Goal: Navigation & Orientation: Find specific page/section

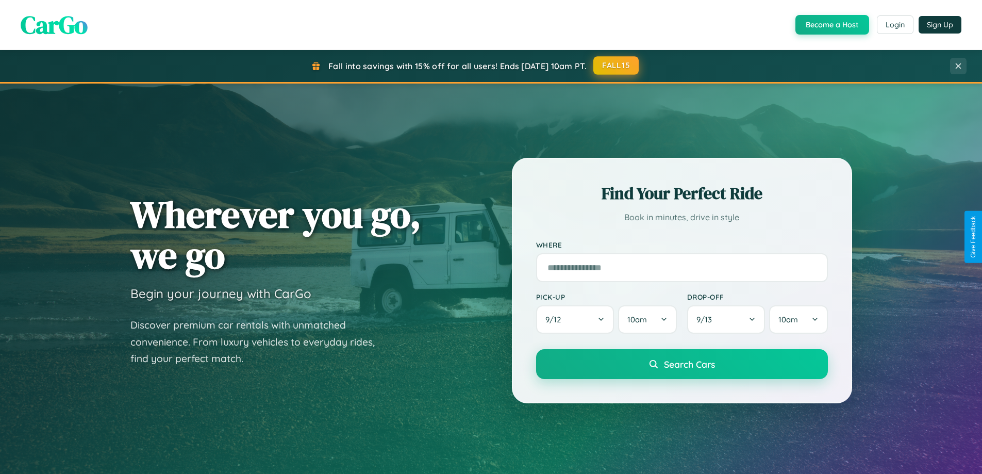
click at [617, 65] on button "FALL15" at bounding box center [616, 65] width 45 height 19
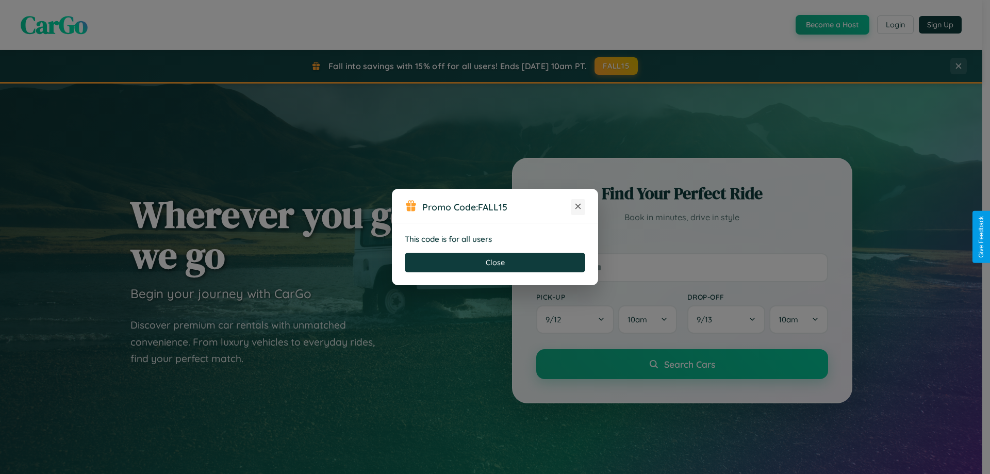
click at [578, 207] on icon at bounding box center [578, 206] width 10 height 10
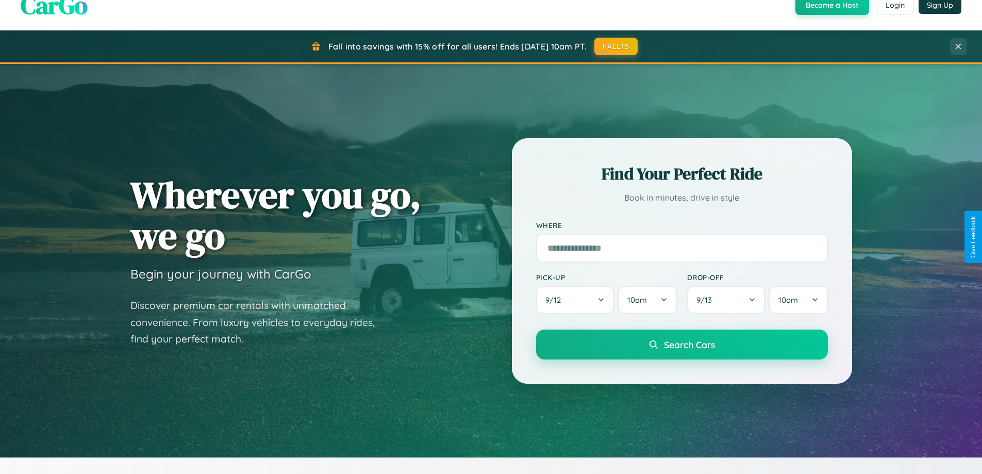
scroll to position [1984, 0]
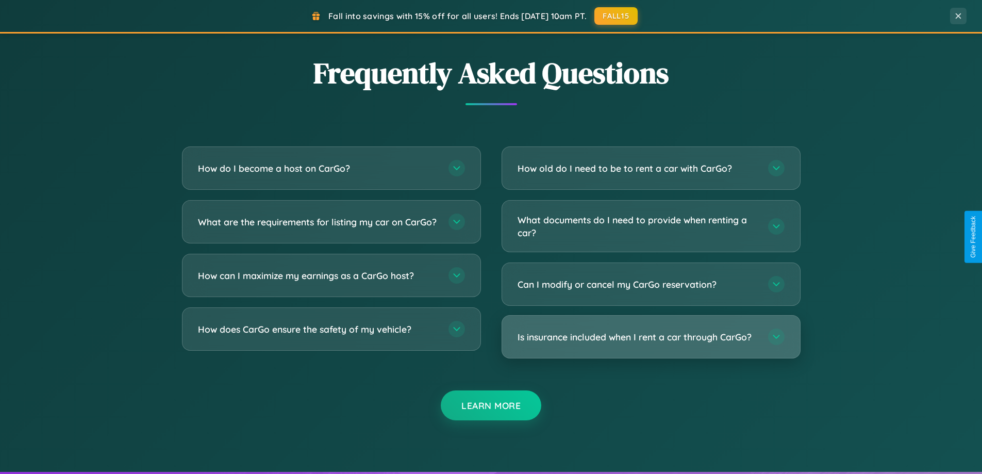
click at [651, 338] on h3 "Is insurance included when I rent a car through CarGo?" at bounding box center [638, 337] width 240 height 13
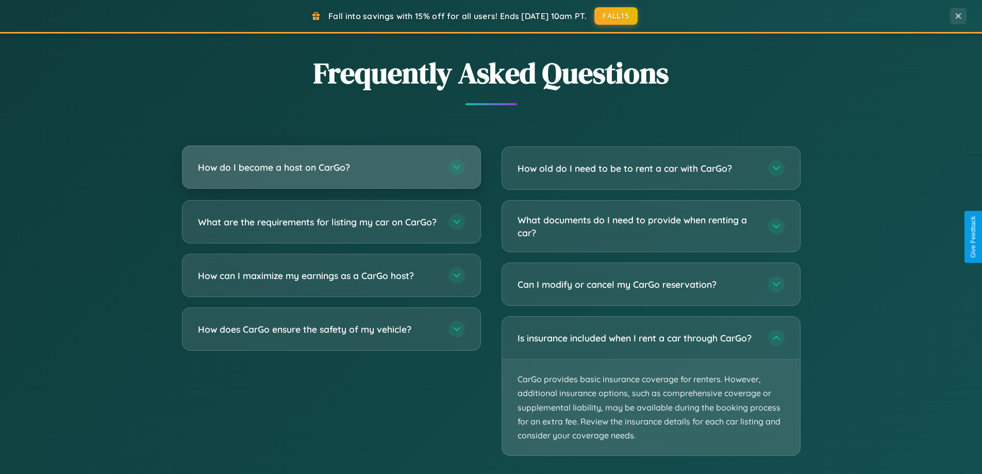
click at [331, 168] on h3 "How do I become a host on CarGo?" at bounding box center [318, 167] width 240 height 13
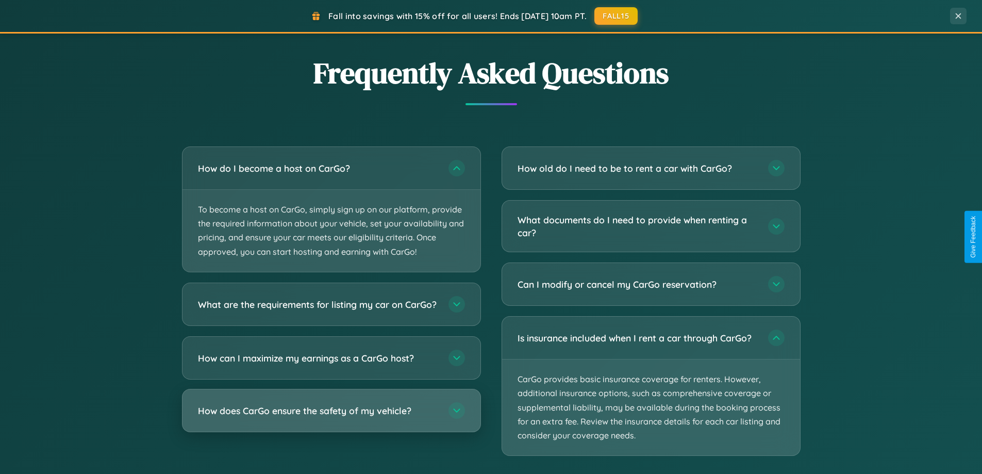
click at [331, 417] on h3 "How does CarGo ensure the safety of my vehicle?" at bounding box center [318, 410] width 240 height 13
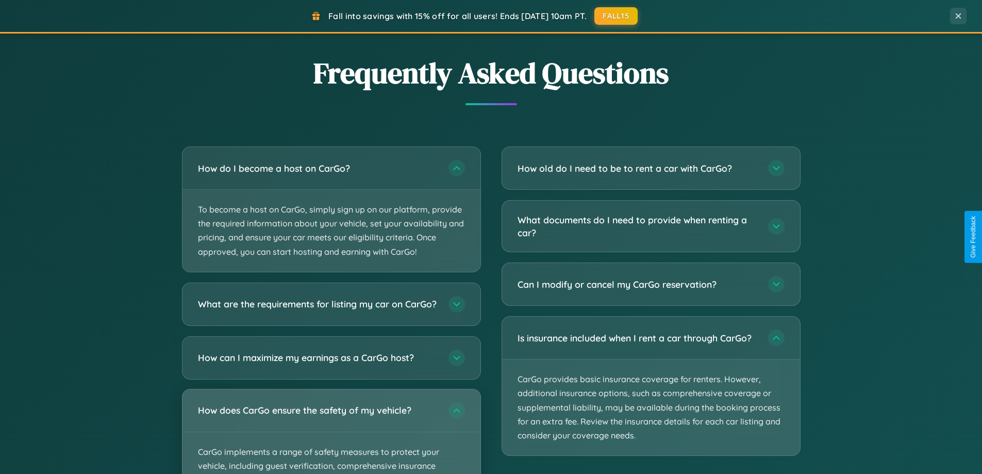
click at [331, 432] on div "How does CarGo ensure the safety of my vehicle?" at bounding box center [332, 410] width 298 height 42
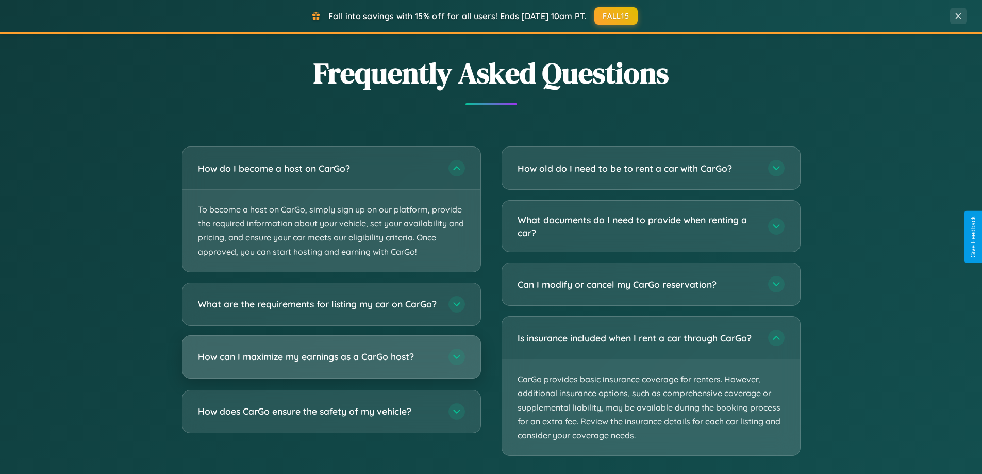
click at [331, 363] on h3 "How can I maximize my earnings as a CarGo host?" at bounding box center [318, 356] width 240 height 13
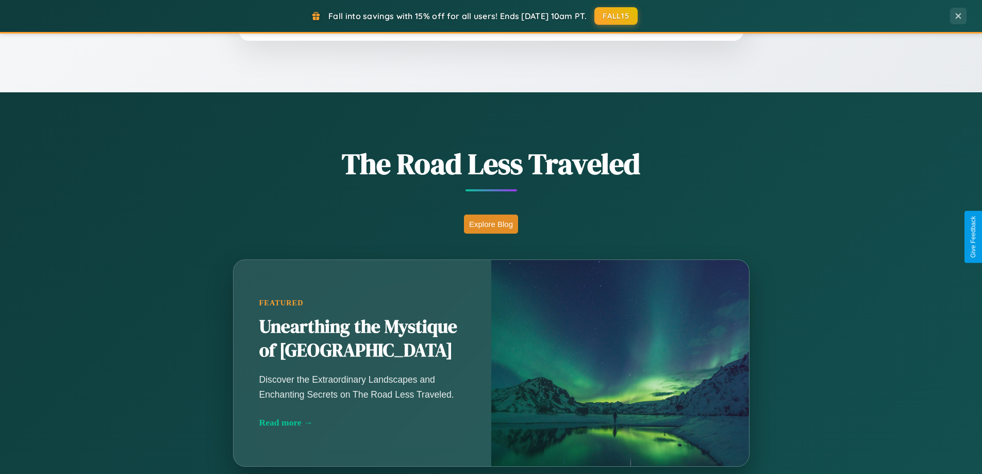
scroll to position [710, 0]
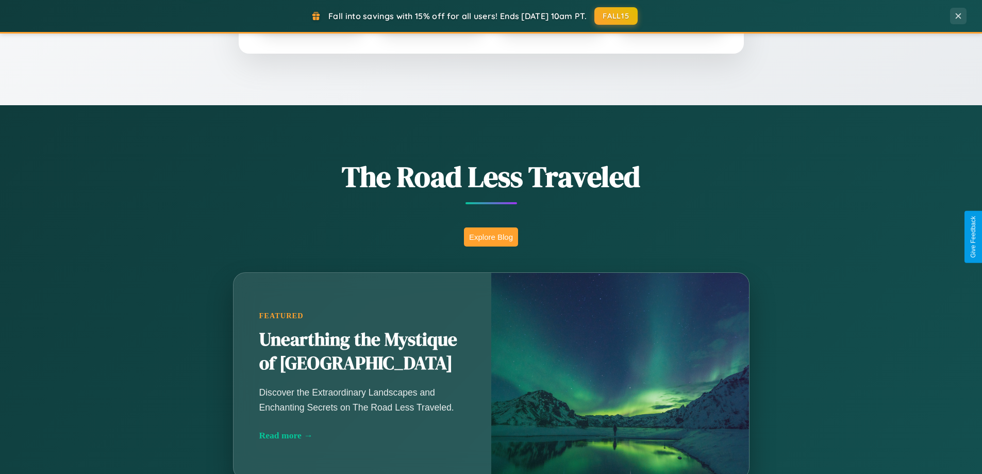
click at [491, 237] on button "Explore Blog" at bounding box center [491, 236] width 54 height 19
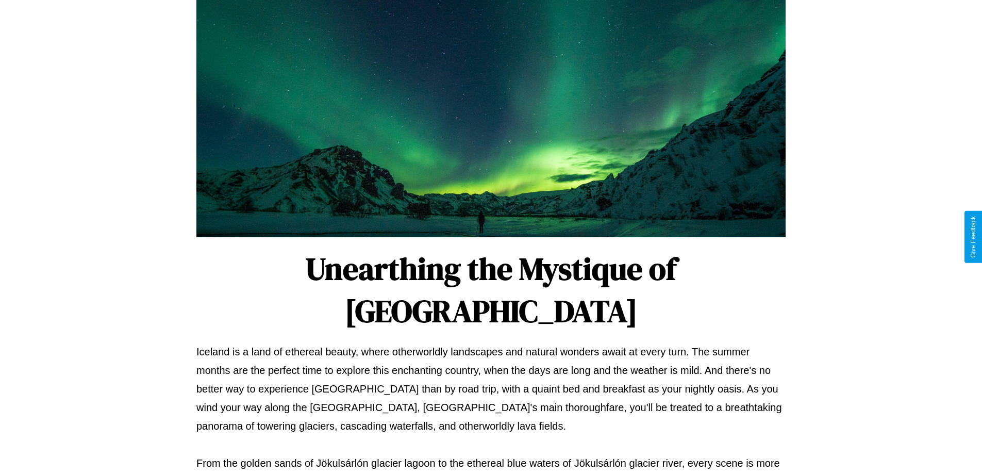
scroll to position [334, 0]
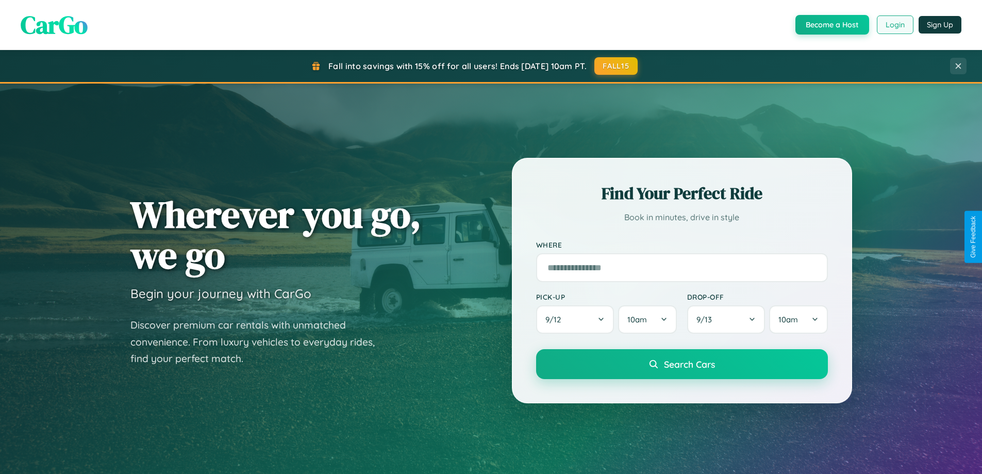
click at [895, 25] on button "Login" at bounding box center [895, 24] width 37 height 19
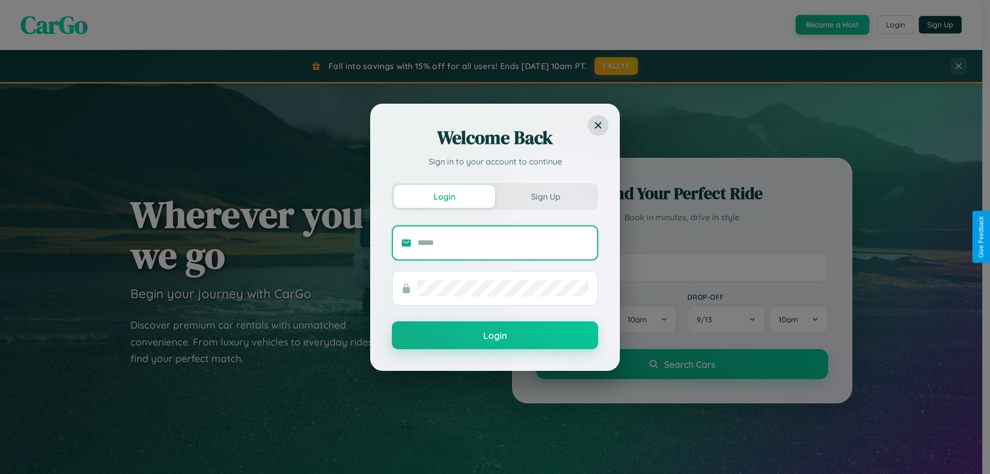
click at [503, 242] on input "text" at bounding box center [503, 243] width 171 height 17
type input "**********"
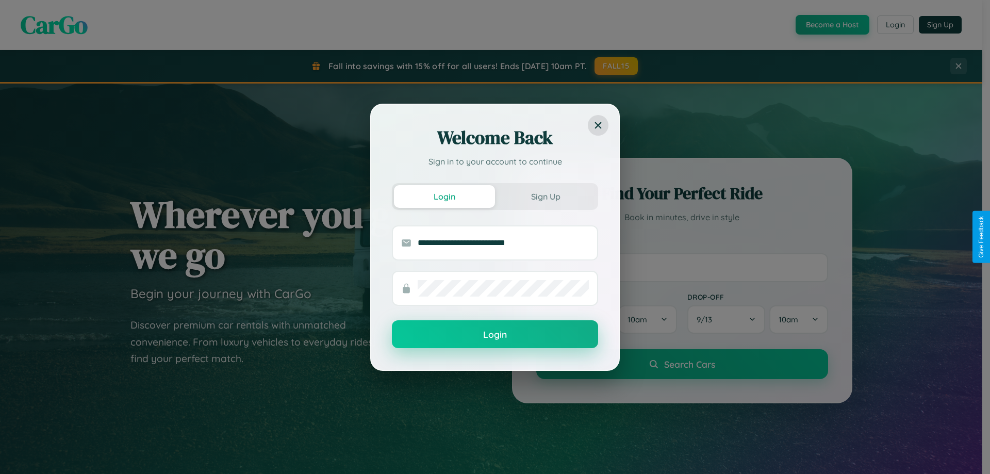
click at [495, 335] on button "Login" at bounding box center [495, 334] width 206 height 28
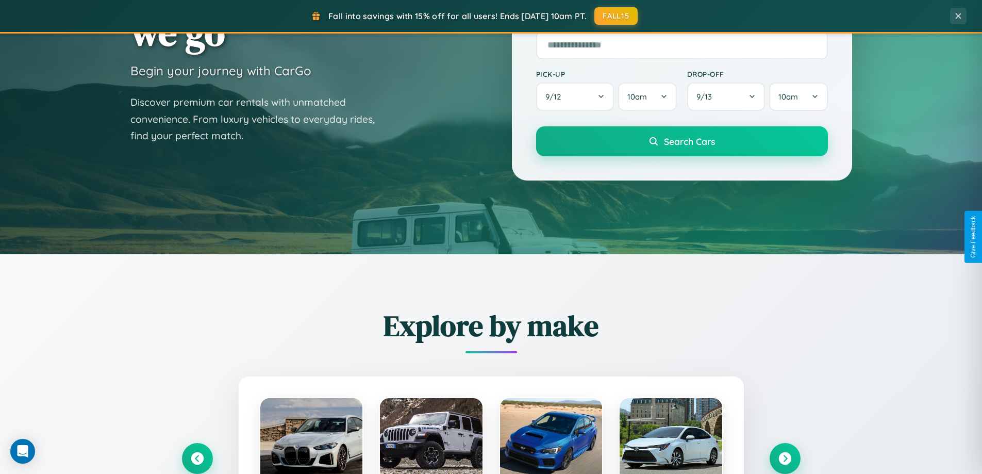
scroll to position [1032, 0]
